Goal: Transaction & Acquisition: Book appointment/travel/reservation

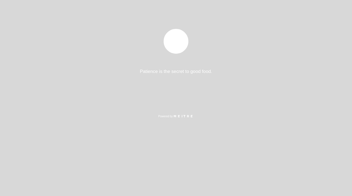
select select "es"
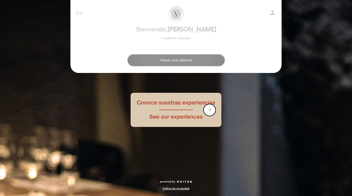
click at [178, 63] on button "Hacer una reserva" at bounding box center [177, 60] width 98 height 12
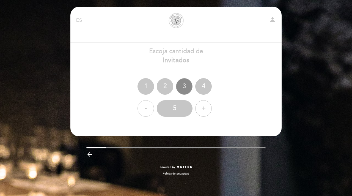
click at [185, 91] on div "3" at bounding box center [184, 86] width 17 height 17
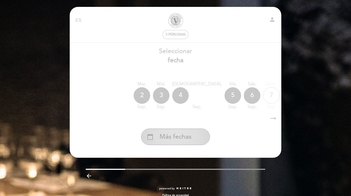
click at [190, 139] on span "Más fechas" at bounding box center [175, 136] width 32 height 9
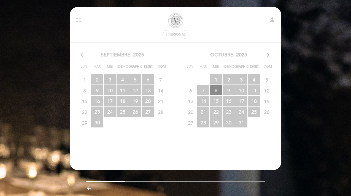
click at [218, 90] on span "8 RESERVAS DISPONIBLES" at bounding box center [216, 90] width 12 height 10
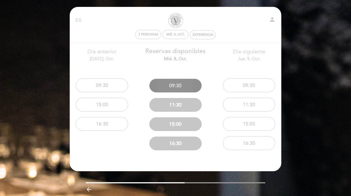
click at [172, 82] on button "09:30" at bounding box center [175, 86] width 52 height 14
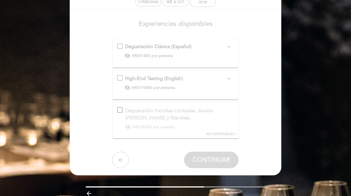
scroll to position [36, 0]
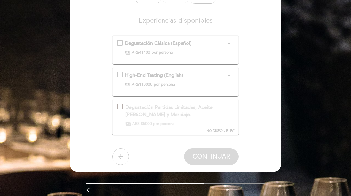
click at [230, 43] on icon "expand_more" at bounding box center [229, 43] width 7 height 7
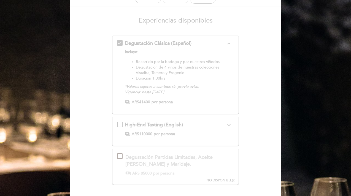
click at [230, 43] on icon "expand_less" at bounding box center [229, 43] width 7 height 7
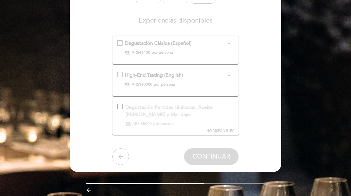
click at [229, 74] on icon "expand_more" at bounding box center [229, 75] width 7 height 7
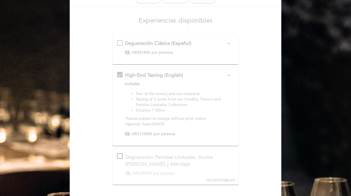
click at [229, 74] on icon "expand_less" at bounding box center [229, 75] width 7 height 7
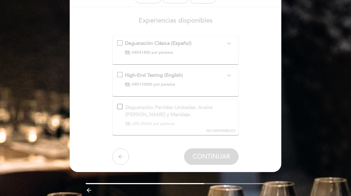
click at [228, 44] on icon "expand_more" at bounding box center [229, 43] width 7 height 7
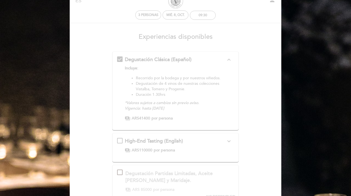
scroll to position [0, 0]
